Goal: Navigation & Orientation: Go to known website

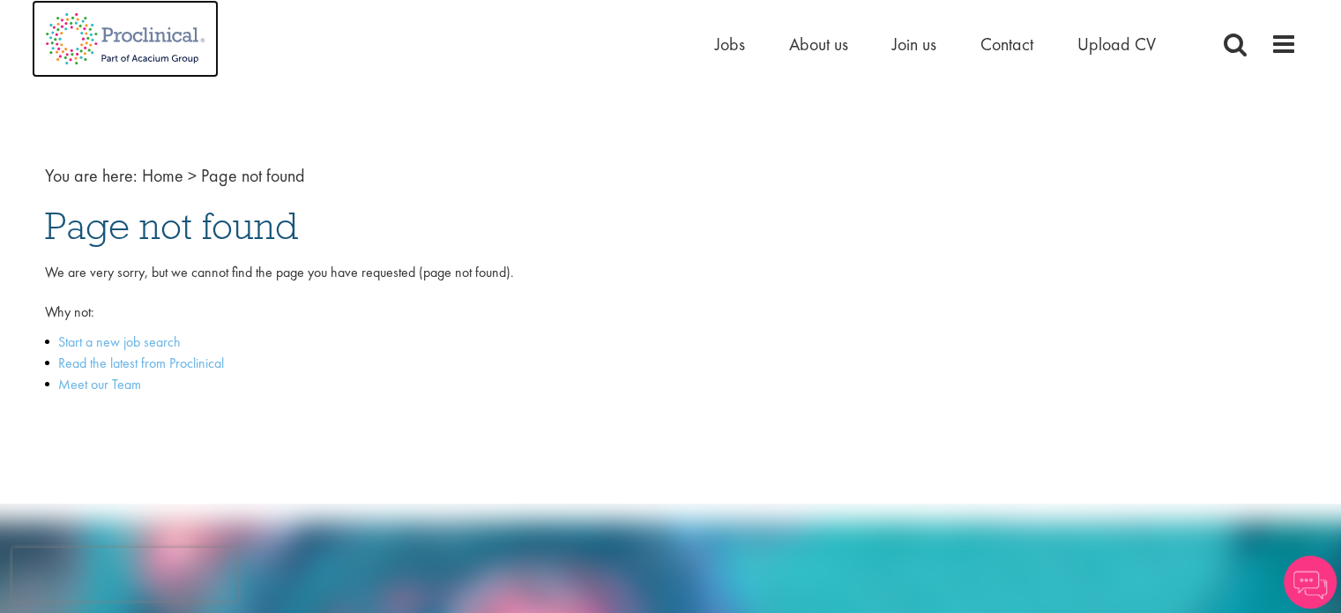
click at [139, 41] on img at bounding box center [125, 39] width 187 height 78
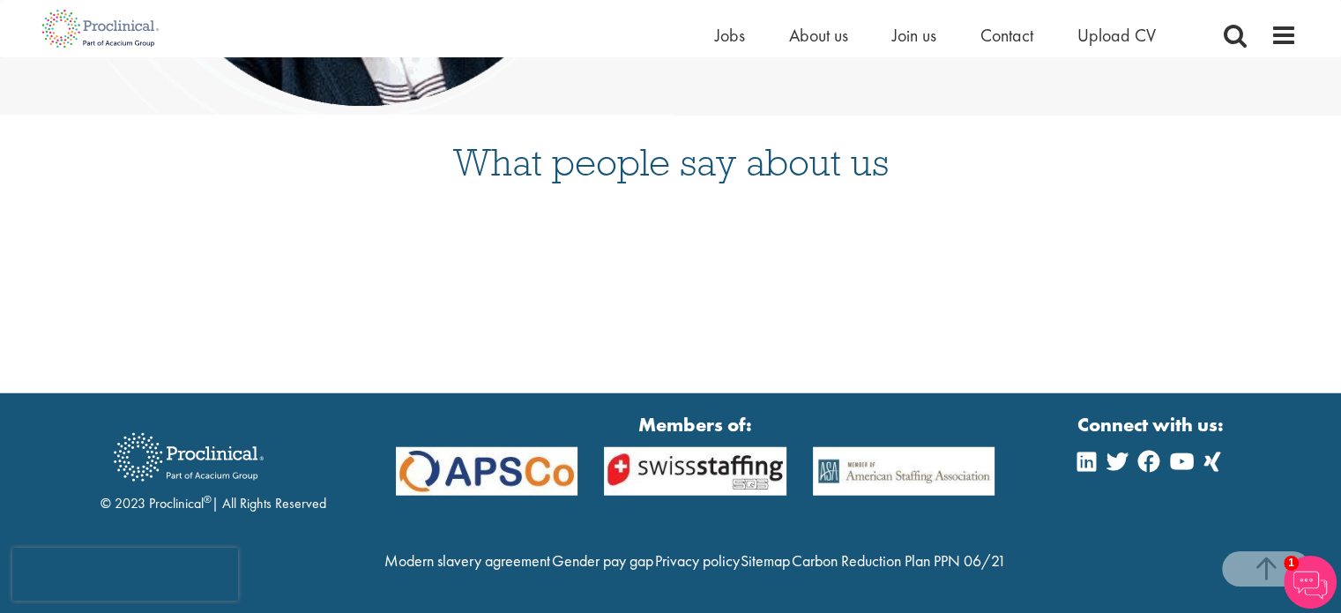
scroll to position [4597, 0]
click at [1088, 450] on icon at bounding box center [1086, 460] width 19 height 21
